Goal: Information Seeking & Learning: Learn about a topic

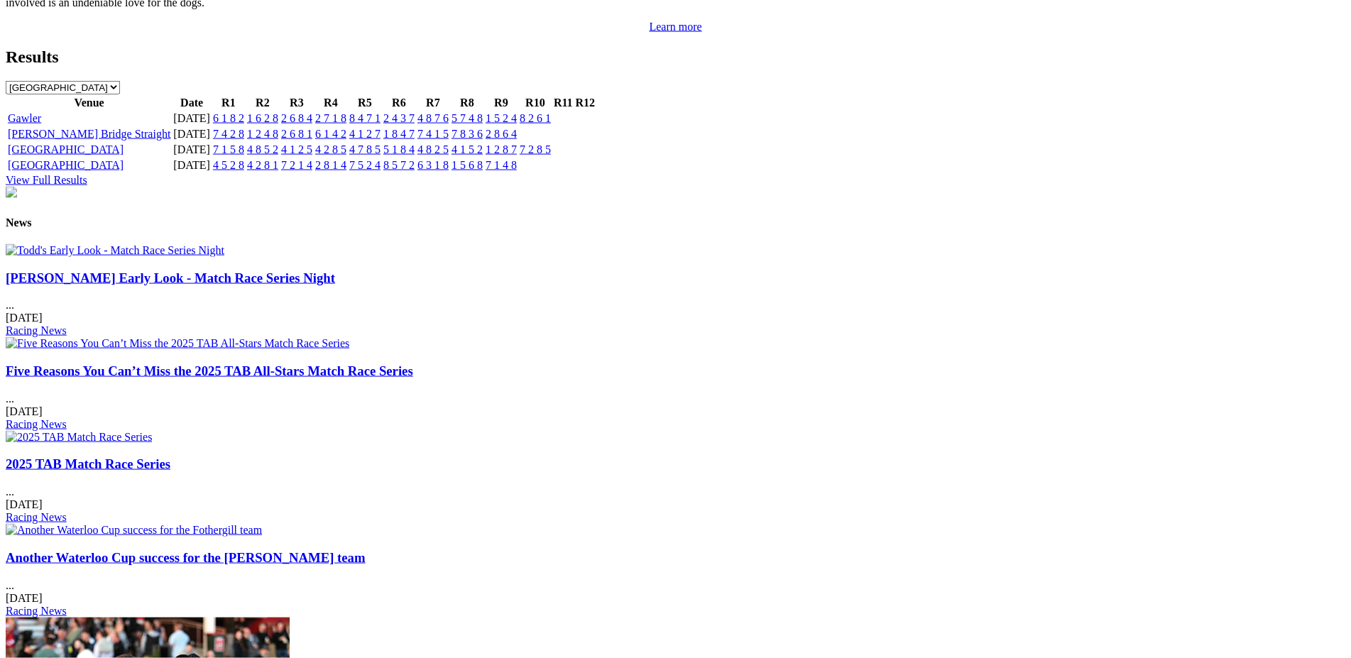
scroll to position [1585, 0]
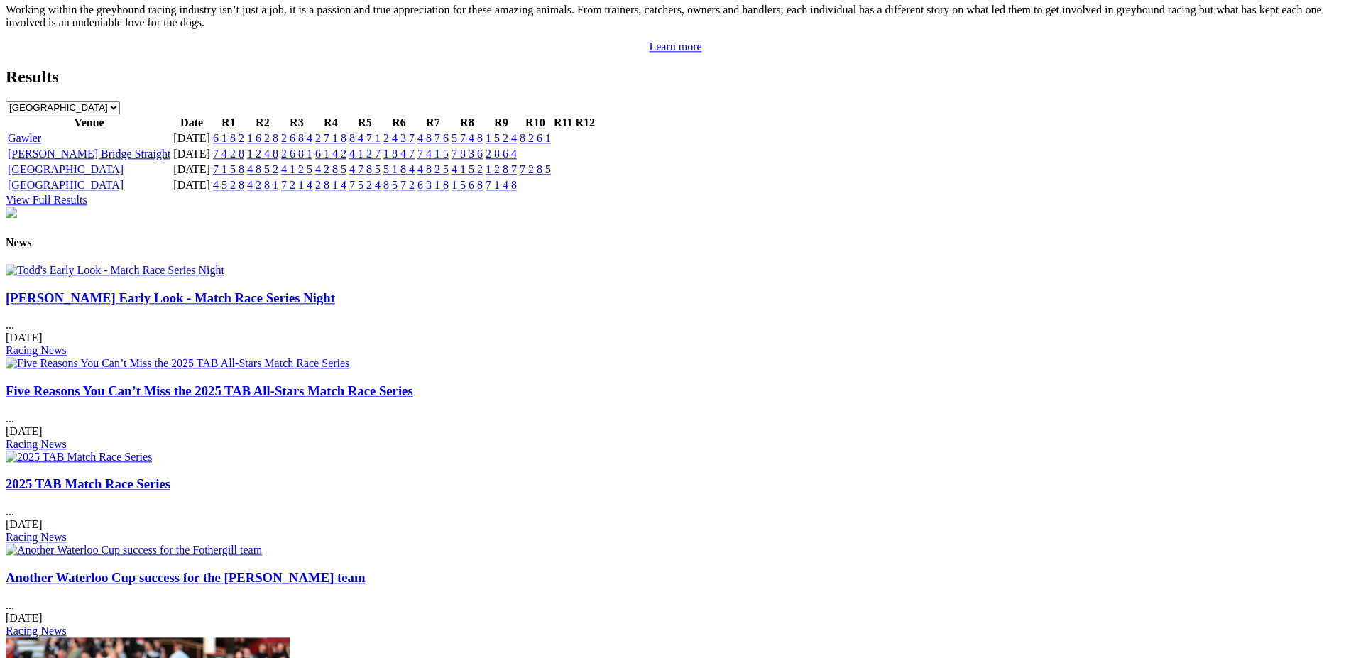
click at [269, 305] on link "[PERSON_NAME] Early Look - Match Race Series Night" at bounding box center [171, 297] width 330 height 15
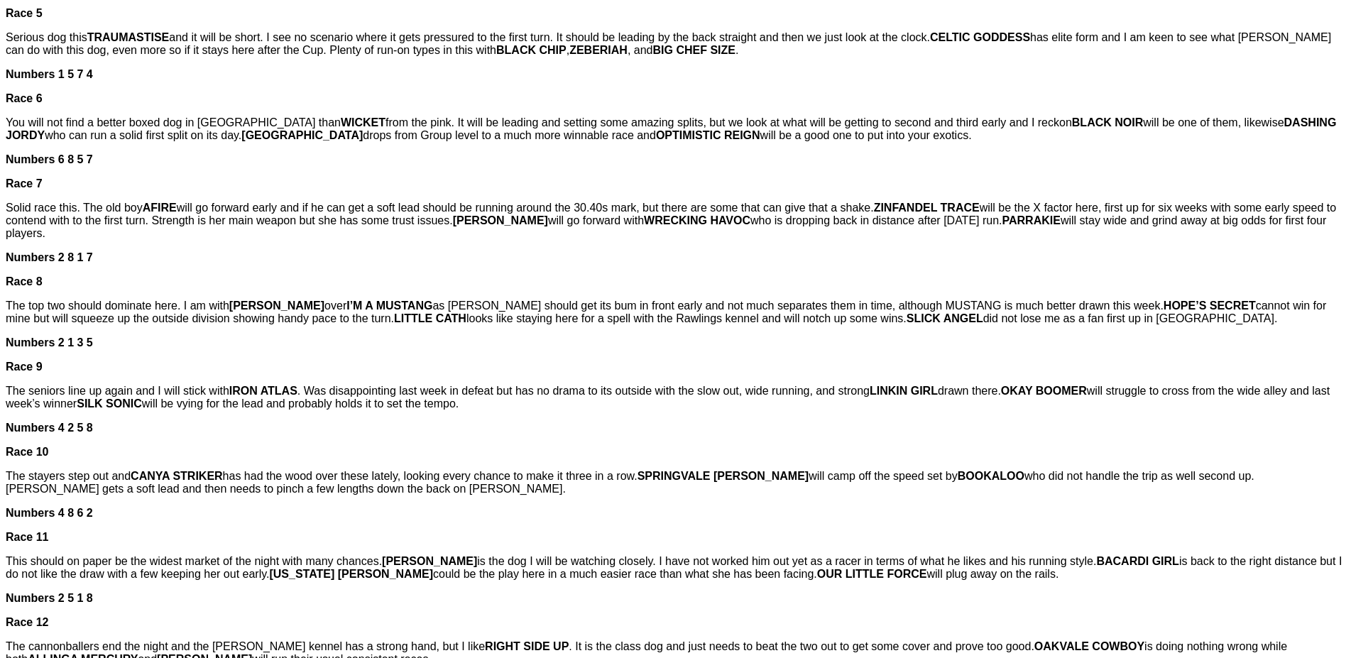
scroll to position [982, 0]
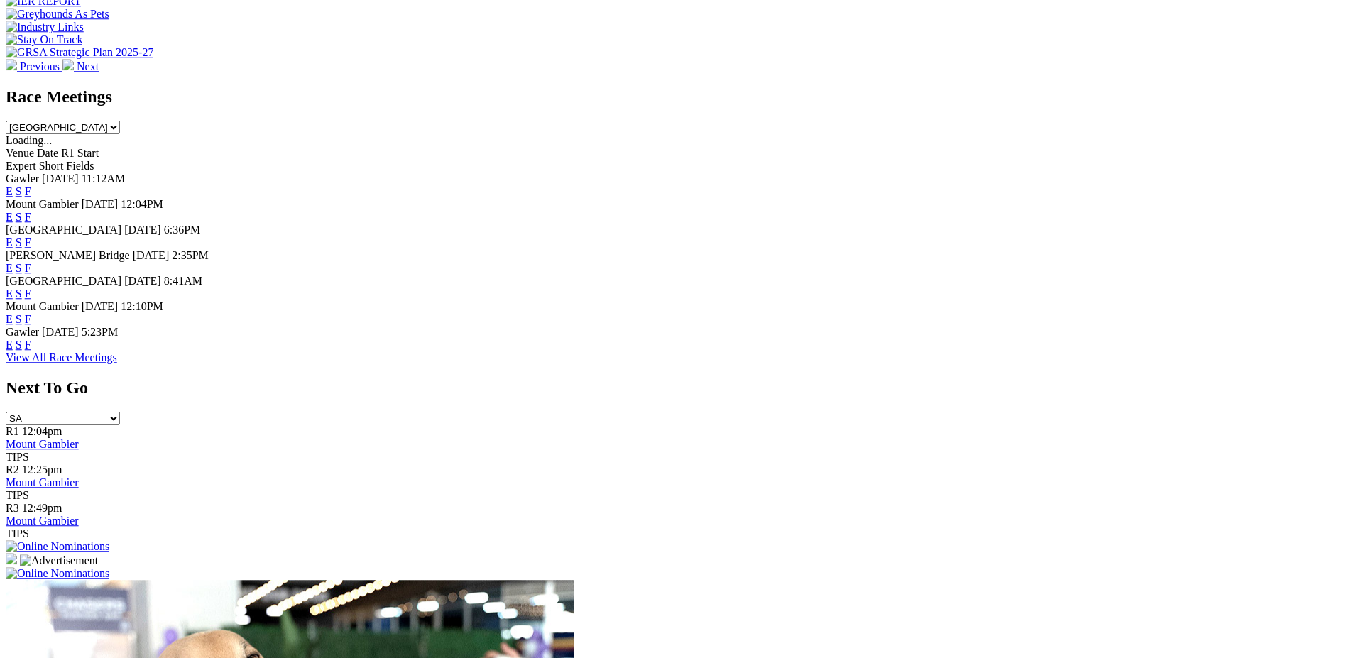
scroll to position [523, 0]
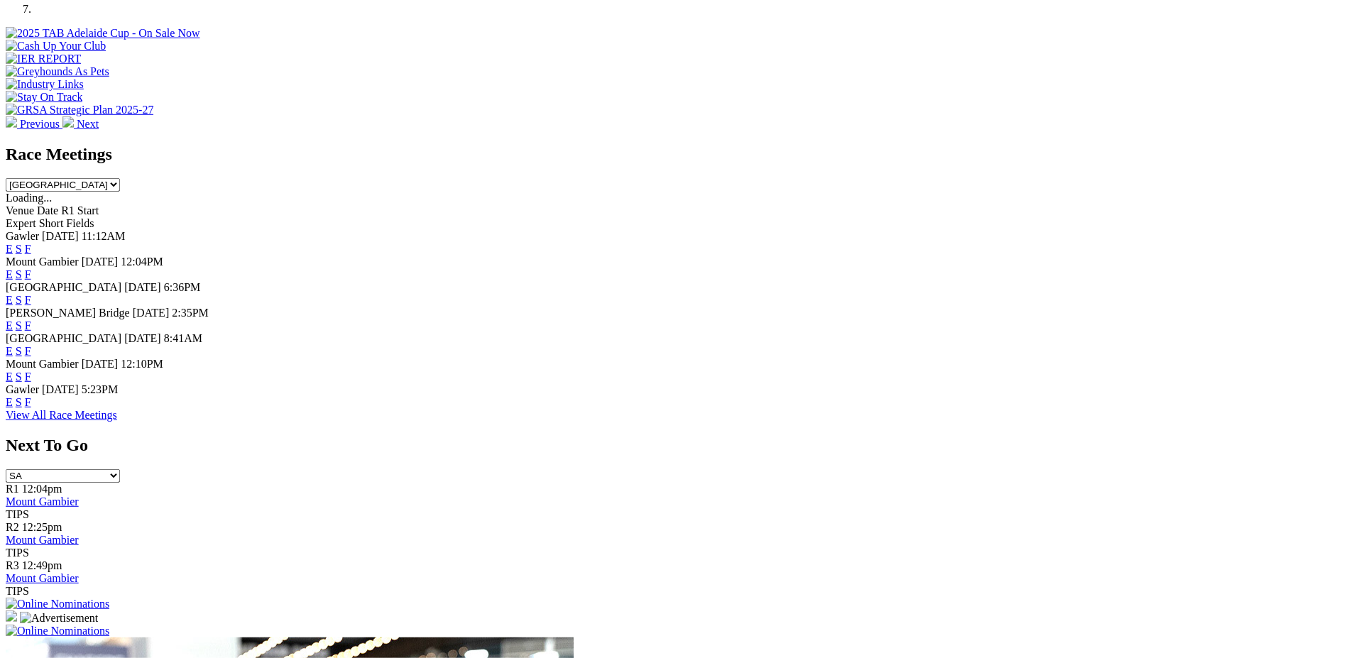
click at [13, 268] on link "E" at bounding box center [9, 274] width 7 height 12
